Goal: Information Seeking & Learning: Check status

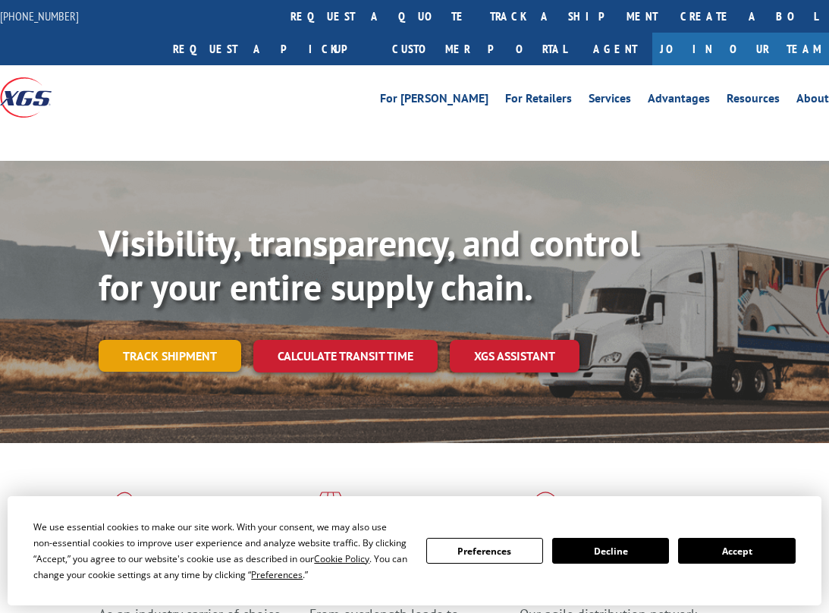
click at [165, 356] on link "Track shipment" at bounding box center [170, 356] width 143 height 32
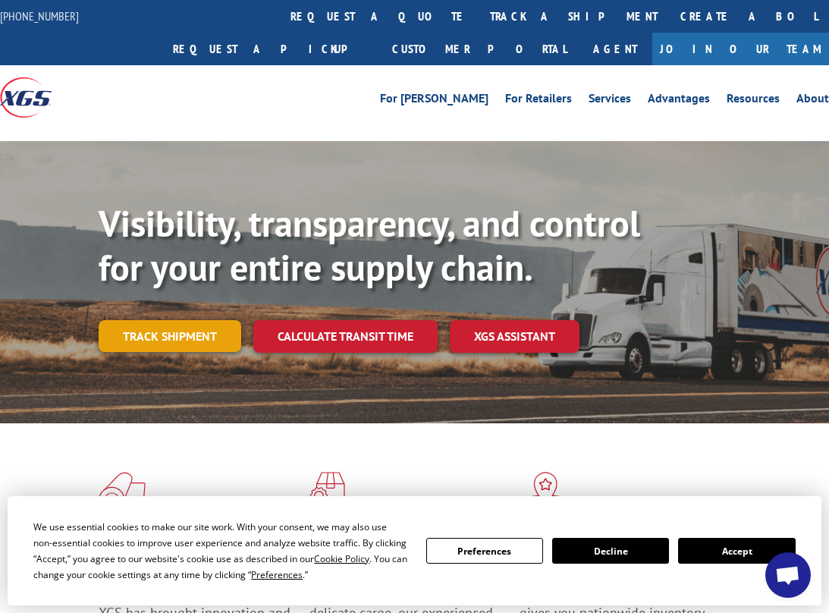
click at [172, 341] on link "Track shipment" at bounding box center [170, 336] width 143 height 32
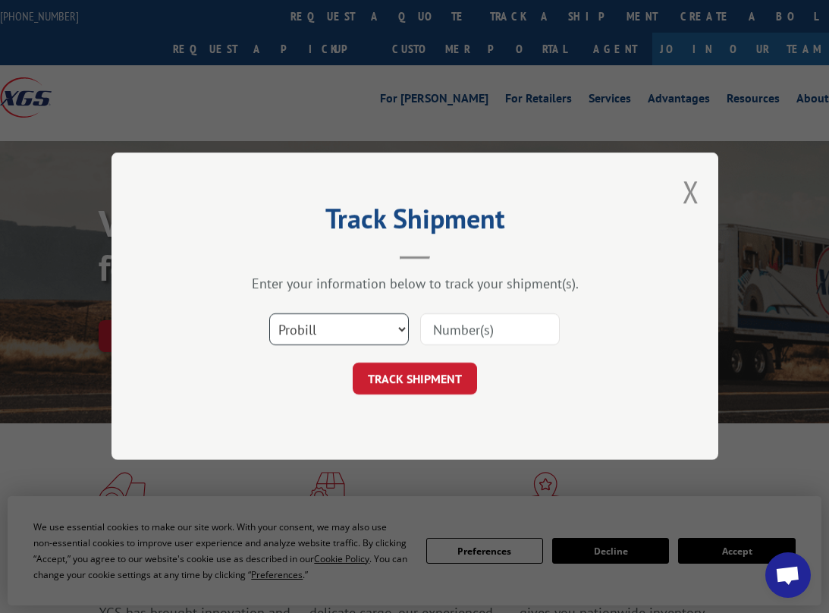
click at [269, 314] on select "Select category... Probill BOL PO" at bounding box center [339, 330] width 140 height 32
select select "bol"
click option "BOL" at bounding box center [0, 0] width 0 height 0
paste input "373964"
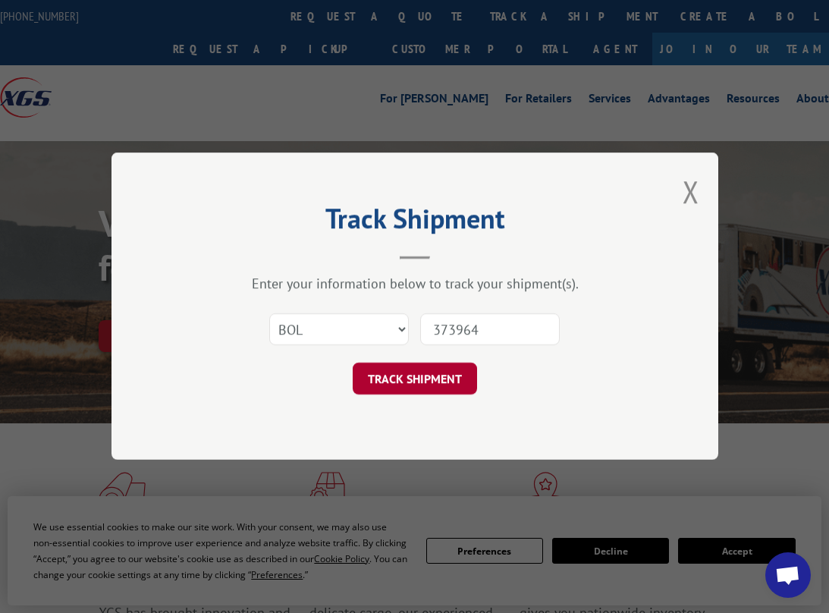
type input "373964"
click at [384, 386] on button "TRACK SHIPMENT" at bounding box center [415, 379] width 124 height 32
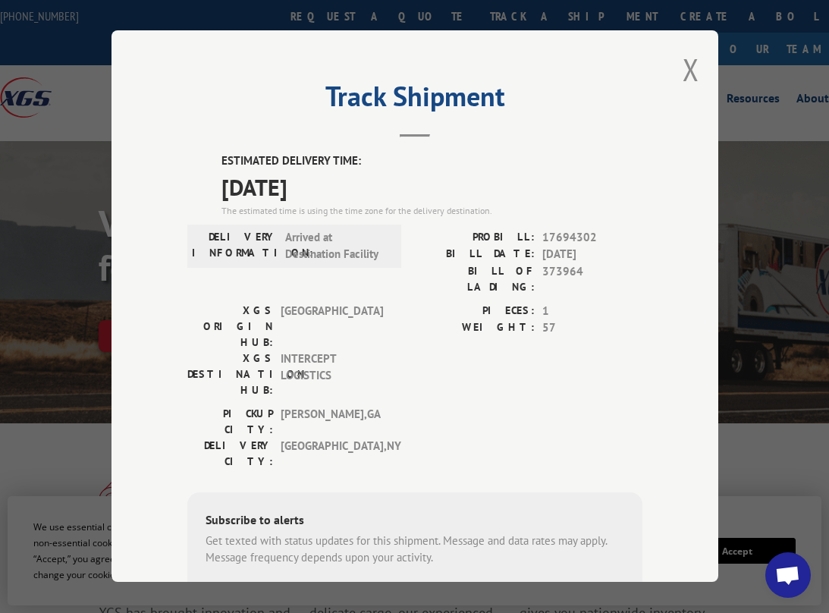
click at [130, 80] on div "Track Shipment ESTIMATED DELIVERY TIME: [DATE] The estimated time is using the …" at bounding box center [415, 305] width 607 height 551
click at [683, 63] on button "Close modal" at bounding box center [691, 69] width 17 height 40
